Goal: Task Accomplishment & Management: Manage account settings

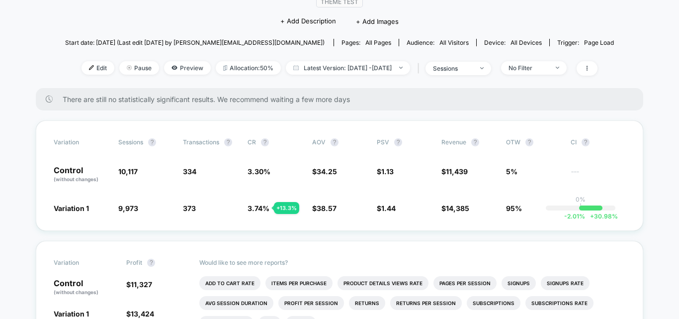
scroll to position [99, 0]
click at [131, 69] on span "Pause" at bounding box center [139, 67] width 40 height 13
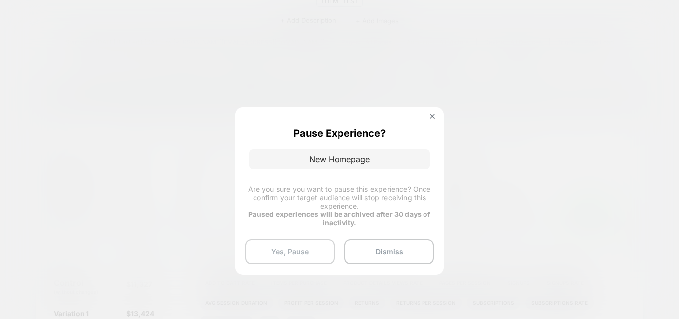
click at [319, 254] on button "Yes, Pause" at bounding box center [290, 251] width 90 height 25
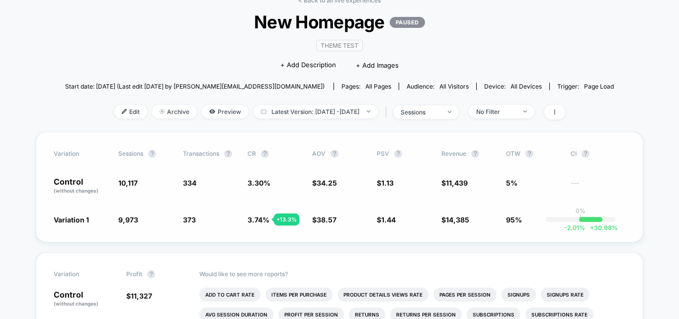
scroll to position [0, 0]
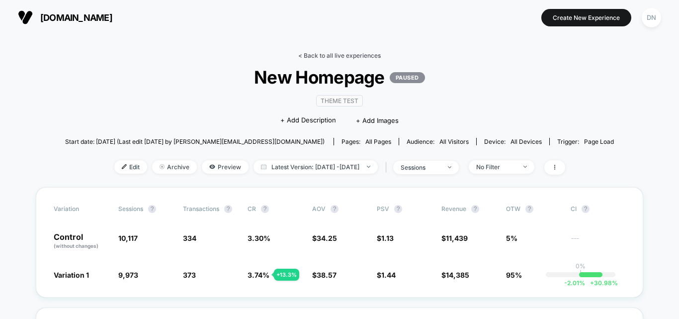
click at [353, 56] on link "< Back to all live experiences" at bounding box center [339, 55] width 83 height 7
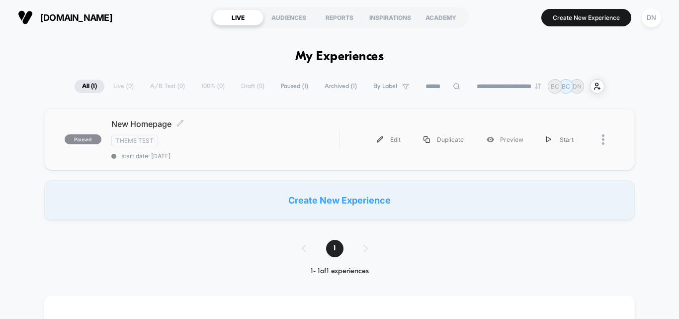
click at [208, 123] on span "New Homepage Click to edit experience details" at bounding box center [225, 124] width 228 height 10
